Goal: Transaction & Acquisition: Obtain resource

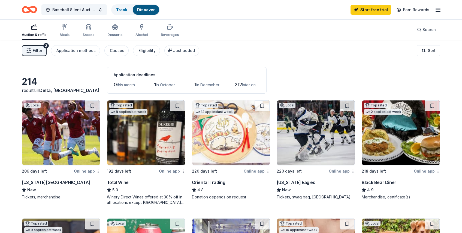
click at [304, 182] on div "[US_STATE] Eagles" at bounding box center [296, 182] width 38 height 7
click at [92, 9] on span "Baseball Silent Auction" at bounding box center [74, 10] width 44 height 7
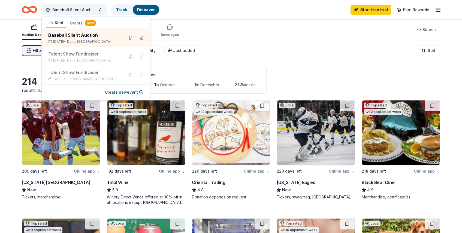
click at [301, 50] on div "Filter 2 Application methods Causes Eligibility Just added Sort" at bounding box center [231, 51] width 462 height 22
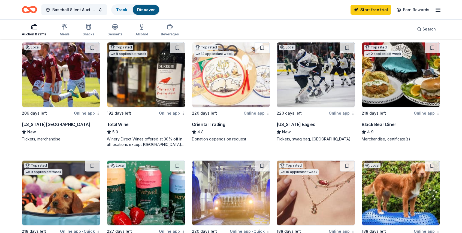
scroll to position [58, 0]
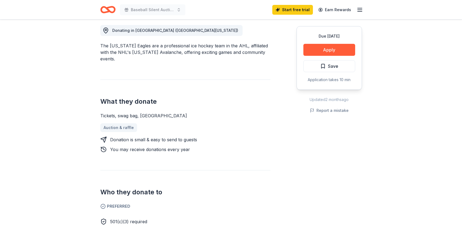
scroll to position [153, 0]
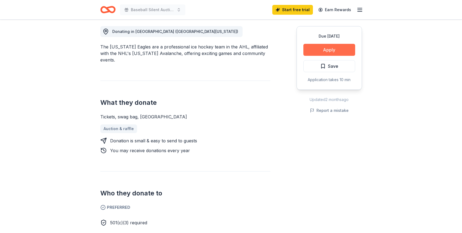
click at [336, 50] on button "Apply" at bounding box center [329, 50] width 52 height 12
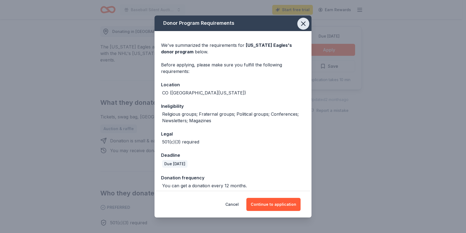
click at [302, 24] on icon "button" at bounding box center [304, 24] width 8 height 8
